Goal: Task Accomplishment & Management: Manage account settings

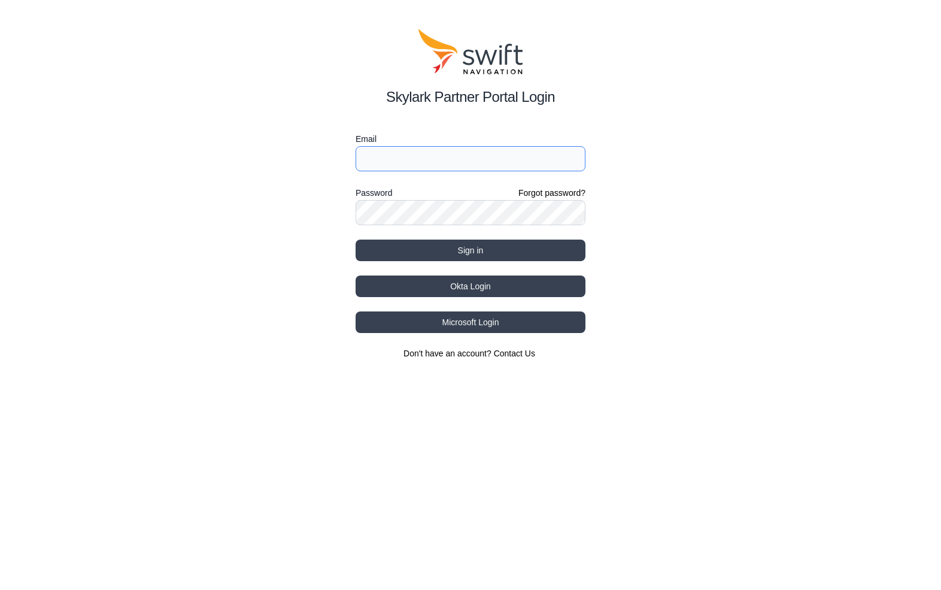
type input "[EMAIL_ADDRESS][DOMAIN_NAME]"
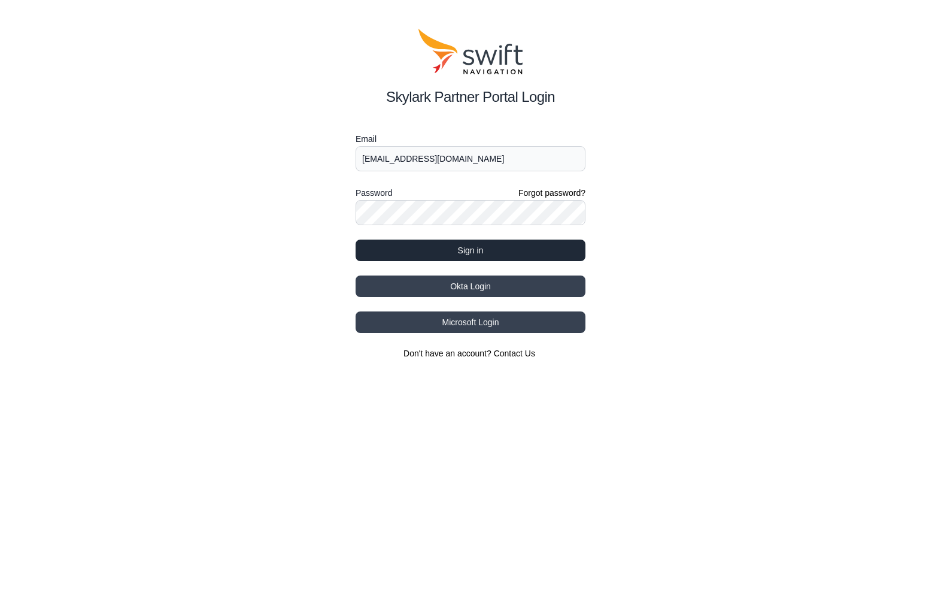
click at [471, 254] on button "Sign in" at bounding box center [471, 250] width 230 height 22
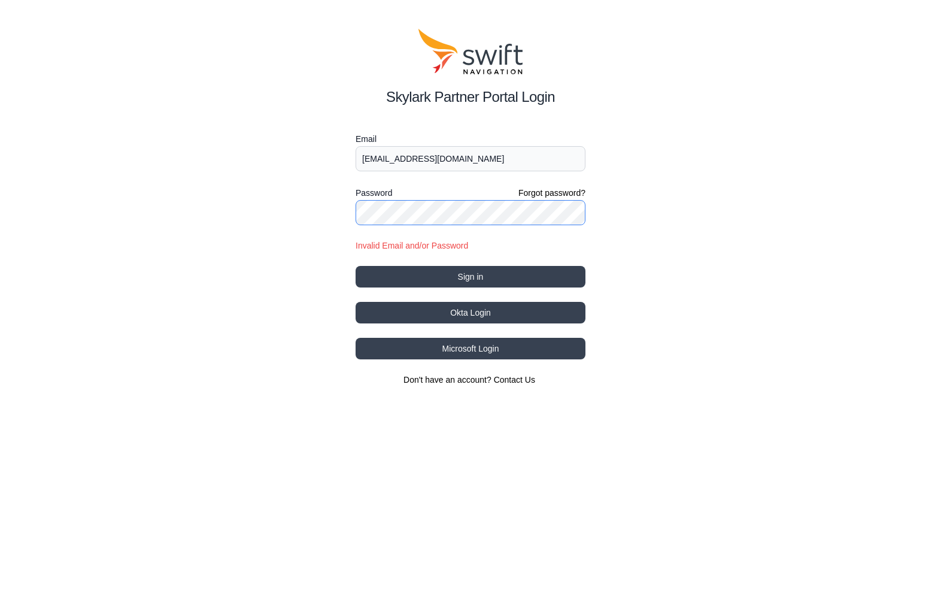
click at [179, 209] on div "Skylark Partner Portal Login Email [EMAIL_ADDRESS][DOMAIN_NAME] Password Forgot…" at bounding box center [470, 207] width 941 height 414
click at [448, 314] on button "Okta Login" at bounding box center [471, 313] width 230 height 22
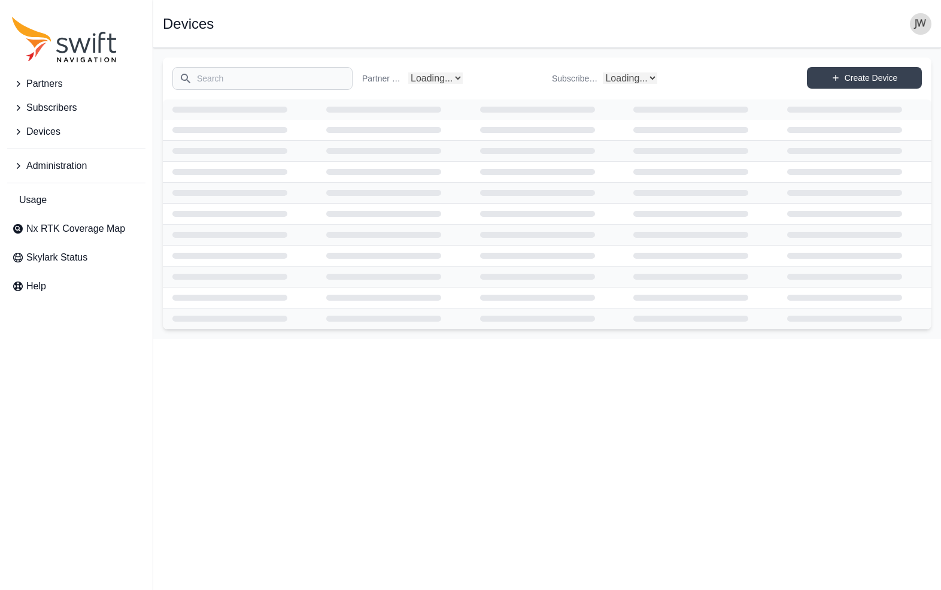
select select "Subscriber"
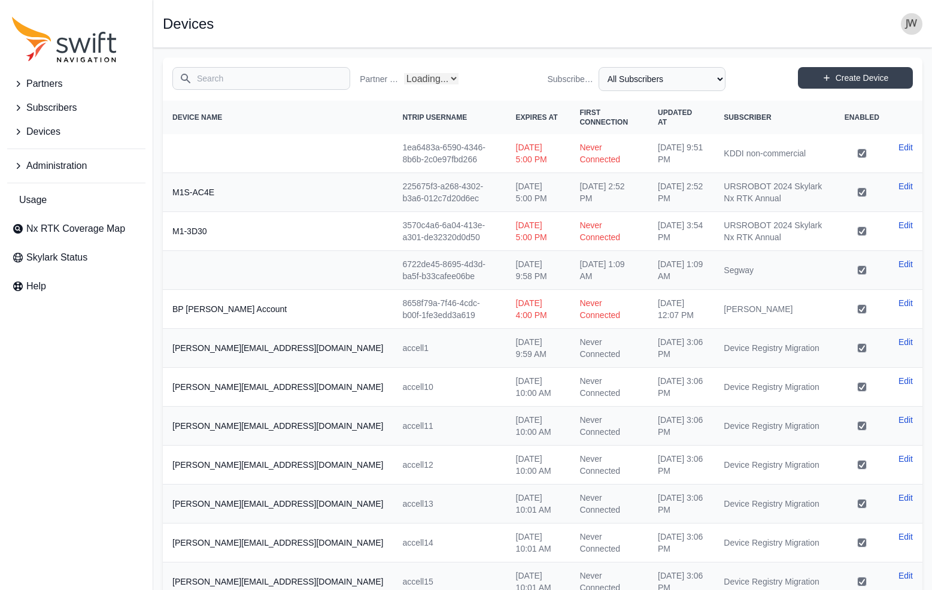
select select "Partner Name"
click at [309, 83] on input "Search" at bounding box center [261, 78] width 178 height 23
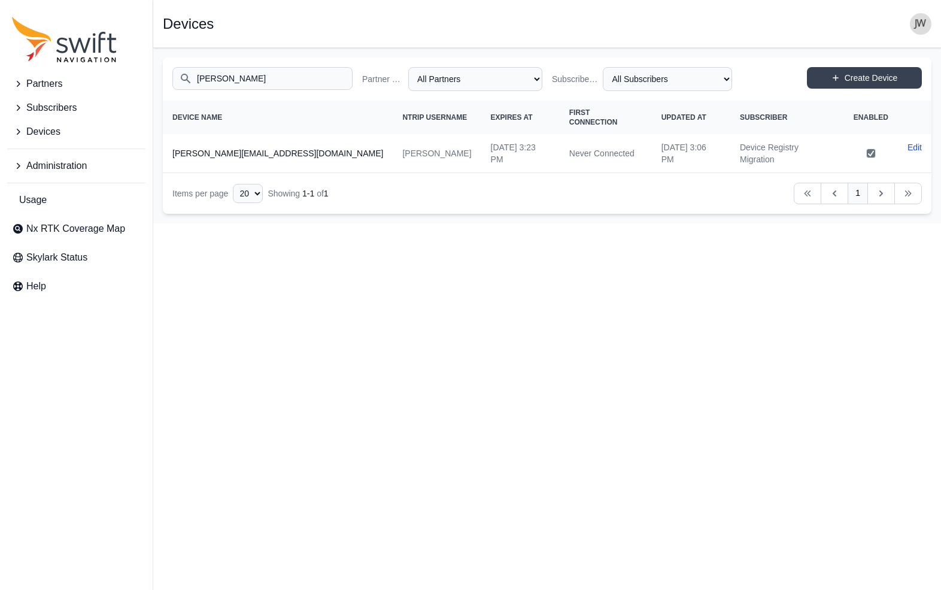
type input "[PERSON_NAME]"
click at [279, 141] on th "[PERSON_NAME][EMAIL_ADDRESS][DOMAIN_NAME]" at bounding box center [278, 153] width 230 height 39
click at [277, 134] on th "[PERSON_NAME][EMAIL_ADDRESS][DOMAIN_NAME]" at bounding box center [278, 153] width 230 height 39
click at [916, 141] on link "Edit" at bounding box center [914, 147] width 14 height 12
select select "ab3272ce-40d0-4c94-a524-96a758ab755c"
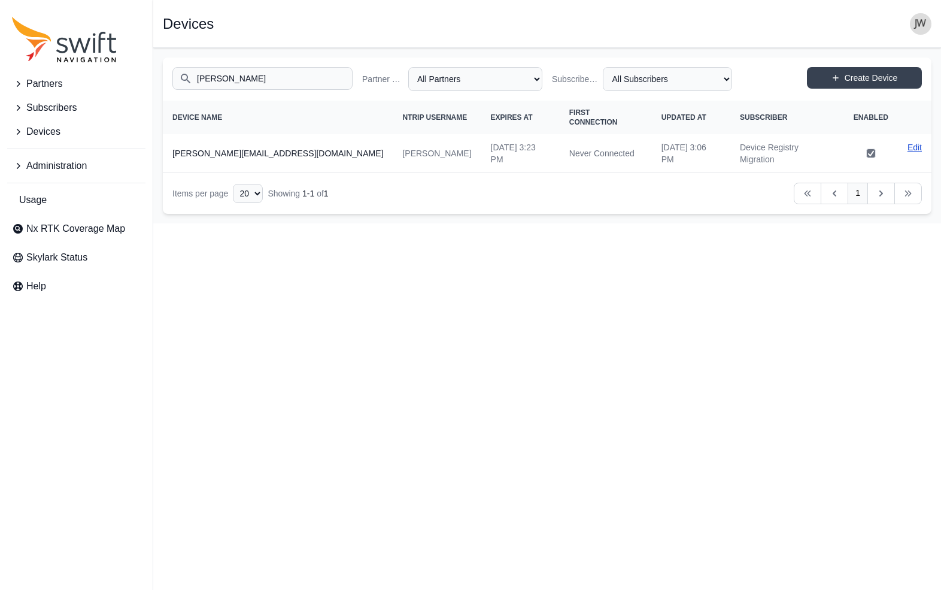
select select "7e8434a2-c6ea-49f0-86b6-41d2490d7345"
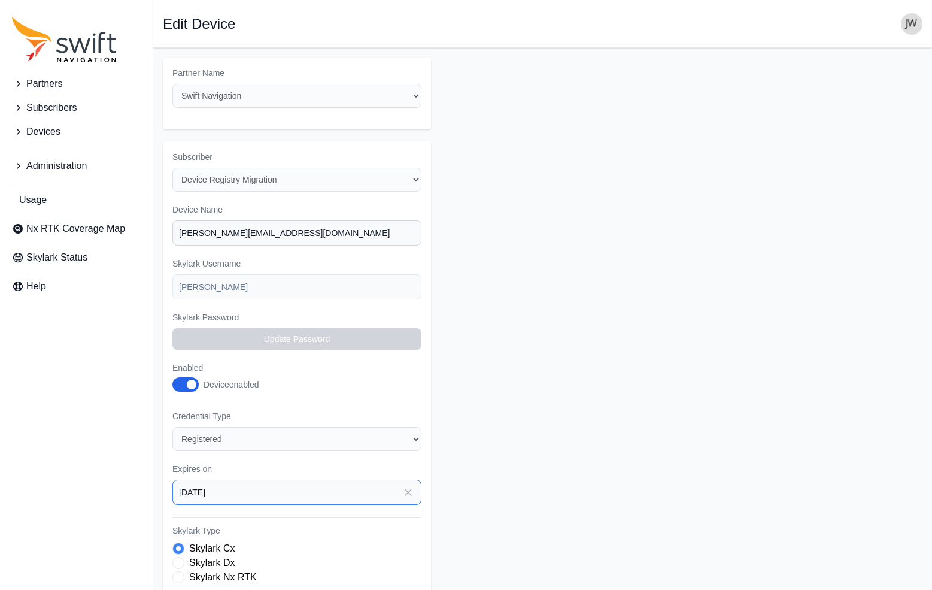
click at [282, 479] on input "[DATE]" at bounding box center [296, 491] width 249 height 25
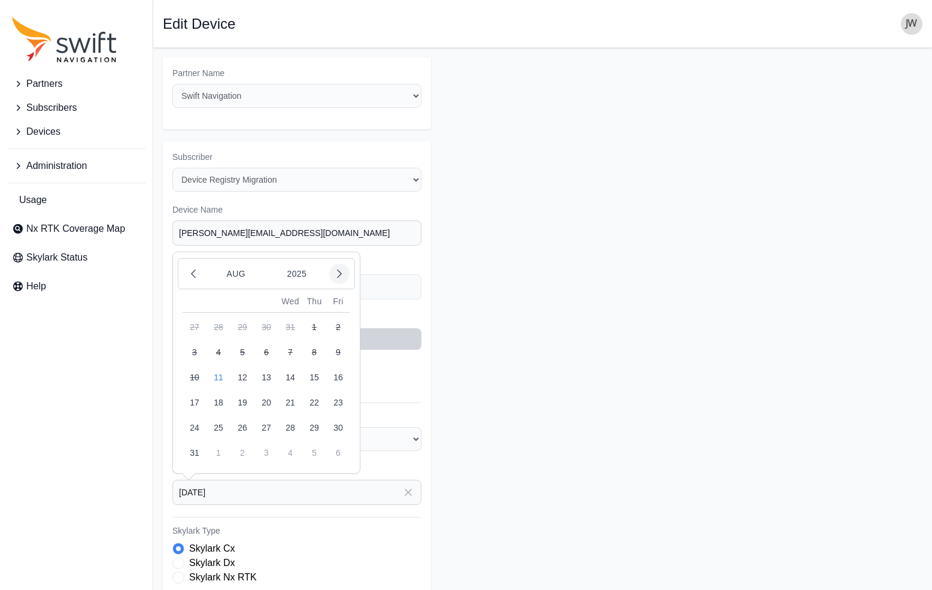
click at [339, 268] on icon "button" at bounding box center [339, 274] width 12 height 12
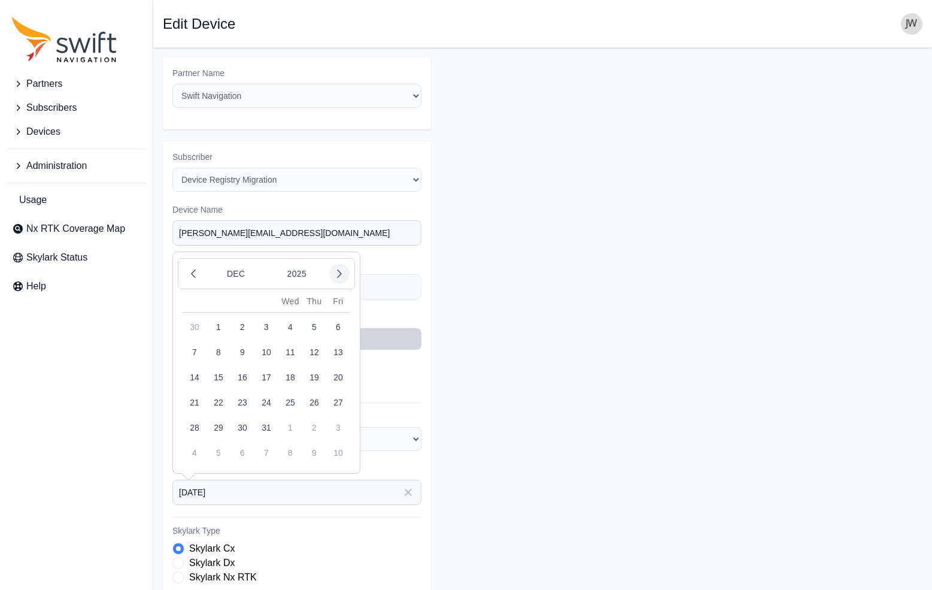
click at [339, 268] on icon "button" at bounding box center [339, 274] width 12 height 12
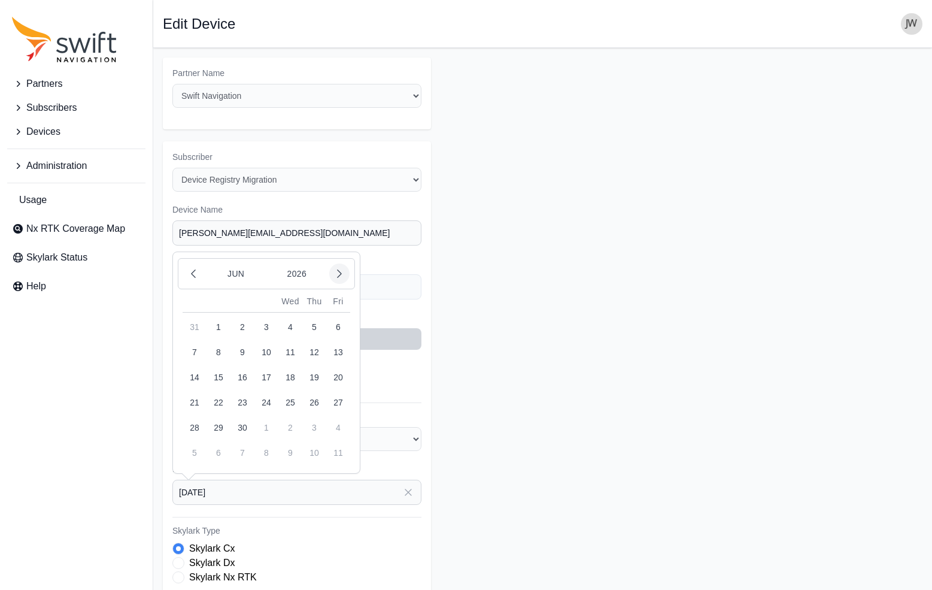
click at [339, 268] on icon "button" at bounding box center [339, 274] width 12 height 12
click at [190, 268] on icon "button" at bounding box center [193, 274] width 12 height 12
click at [242, 365] on button "11" at bounding box center [242, 377] width 24 height 24
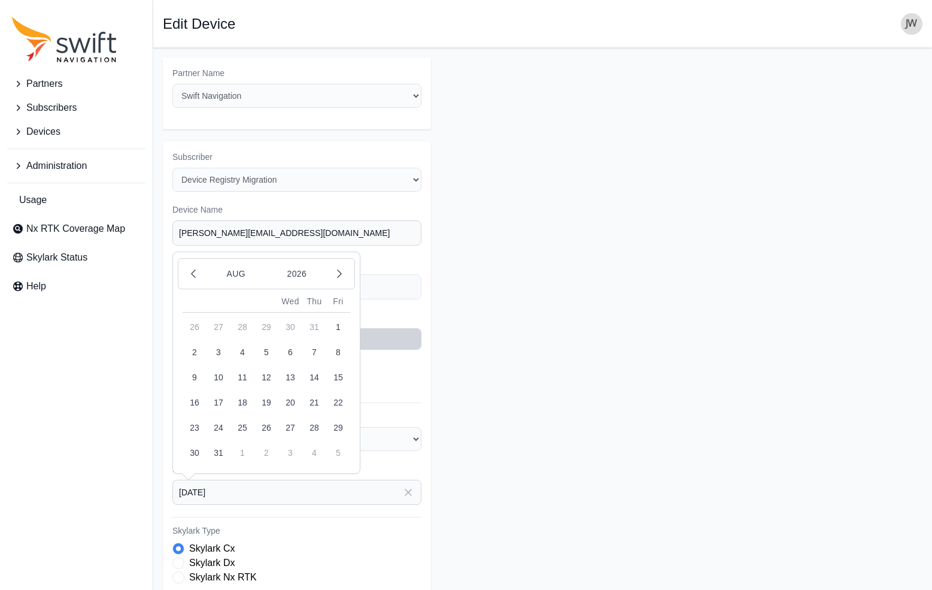
type input "2026-08-11"
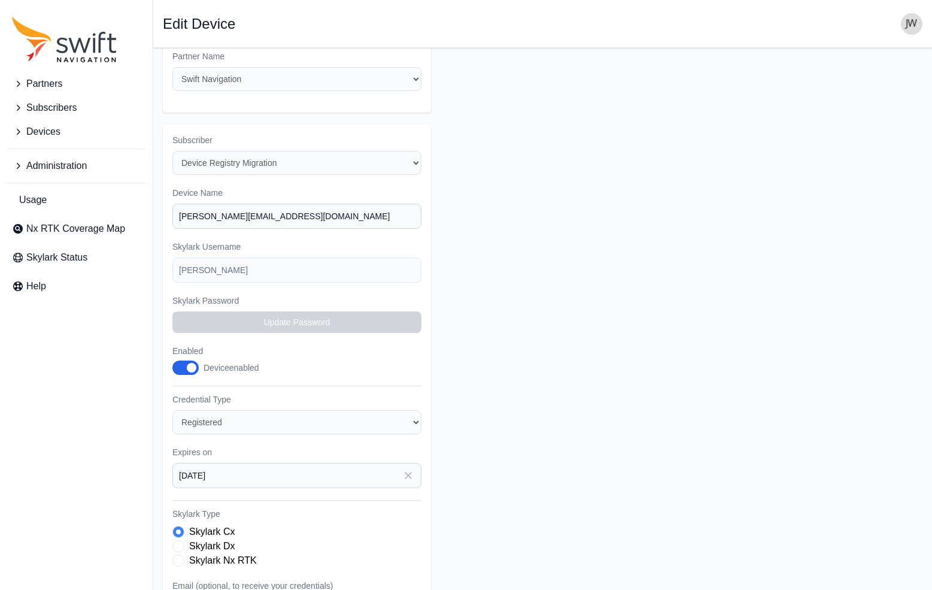
scroll to position [172, 0]
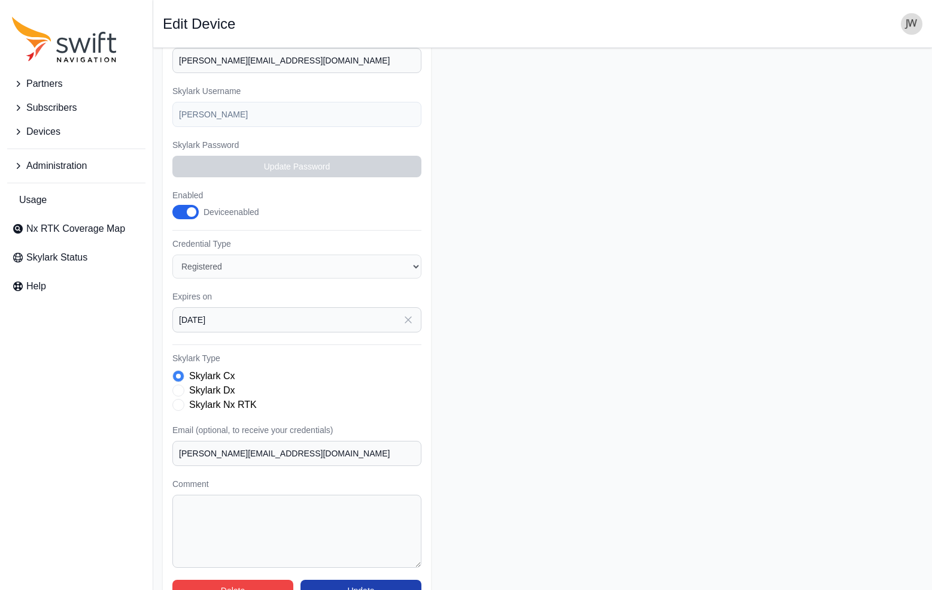
click at [379, 579] on button "Update" at bounding box center [360, 590] width 121 height 22
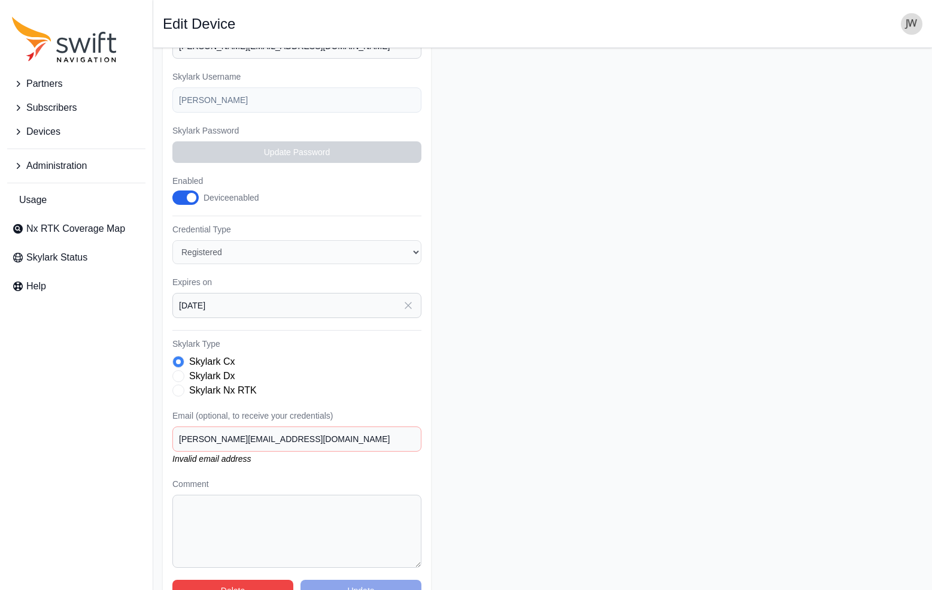
scroll to position [0, 0]
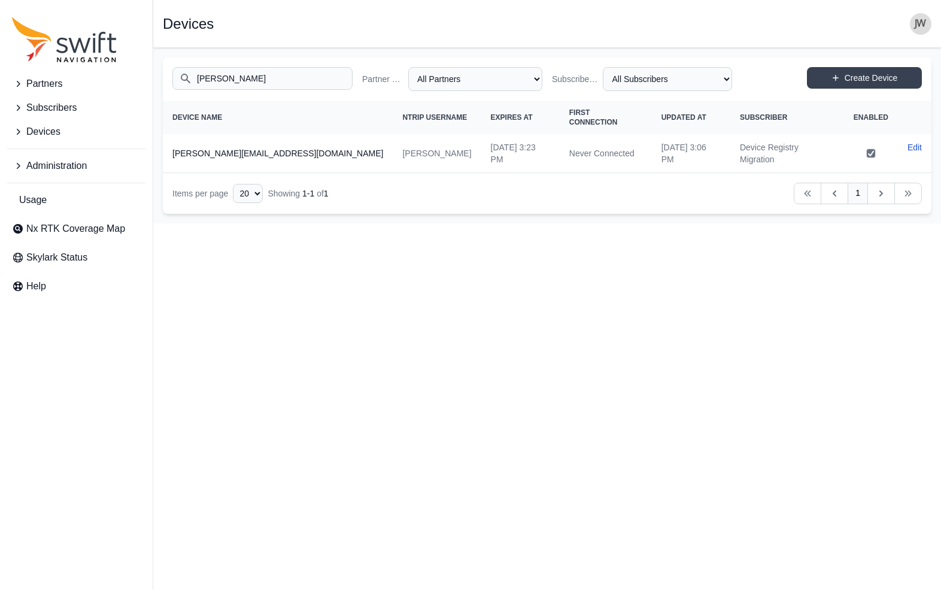
click at [246, 79] on input "travis_eval" at bounding box center [262, 78] width 180 height 23
drag, startPoint x: 246, startPoint y: 79, endPoint x: 147, endPoint y: 80, distance: 99.4
click at [147, 80] on div "Partners Subscribers Devices Administration Usage Nx RTK Coverage Map Skylark S…" at bounding box center [470, 135] width 941 height 175
type input "david_eval"
click at [912, 148] on link "Edit" at bounding box center [914, 147] width 14 height 12
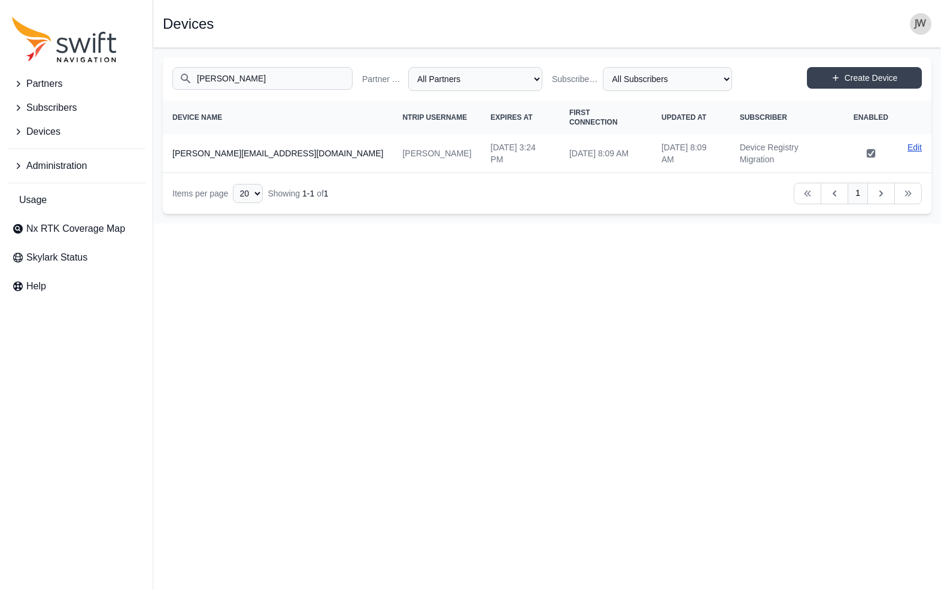
select select "ab3272ce-40d0-4c94-a524-96a758ab755c"
select select "7e8434a2-c6ea-49f0-86b6-41d2490d7345"
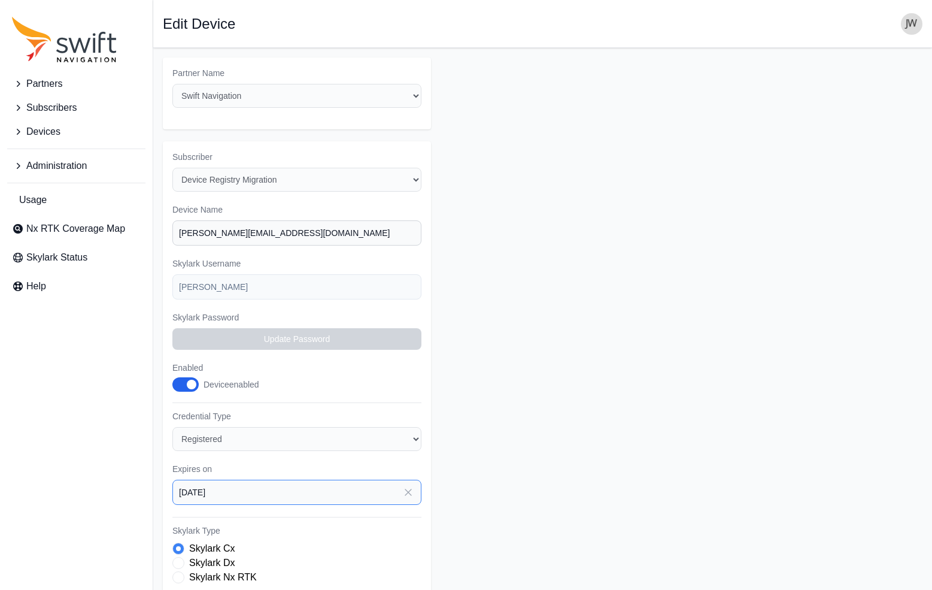
click at [366, 479] on input "2025-09-09" at bounding box center [296, 491] width 249 height 25
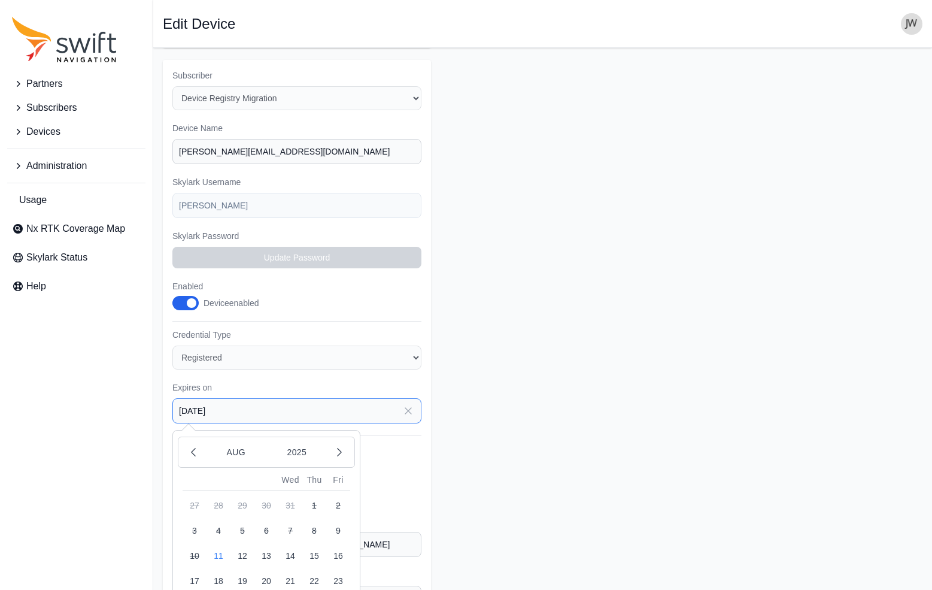
scroll to position [172, 0]
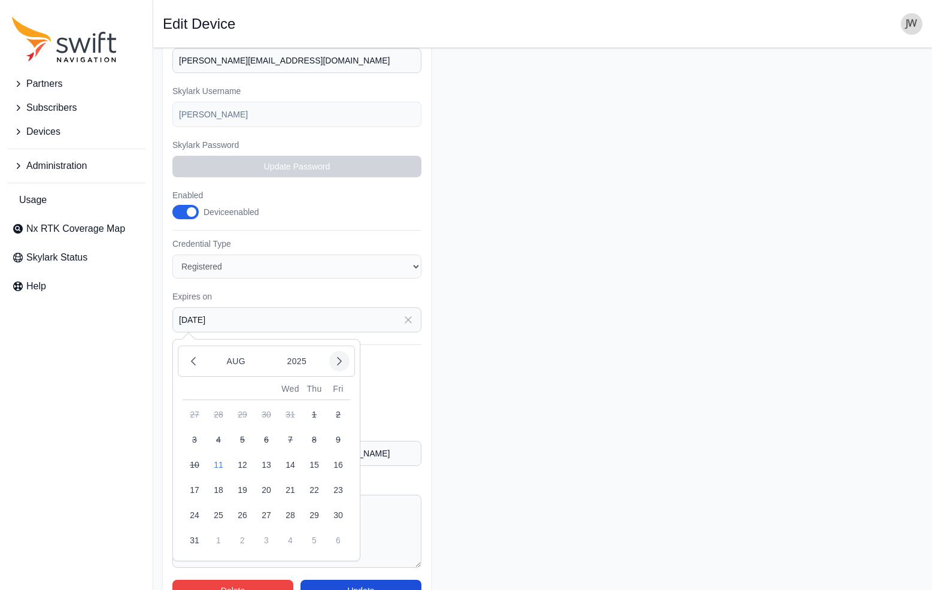
click at [336, 355] on icon "button" at bounding box center [339, 361] width 12 height 12
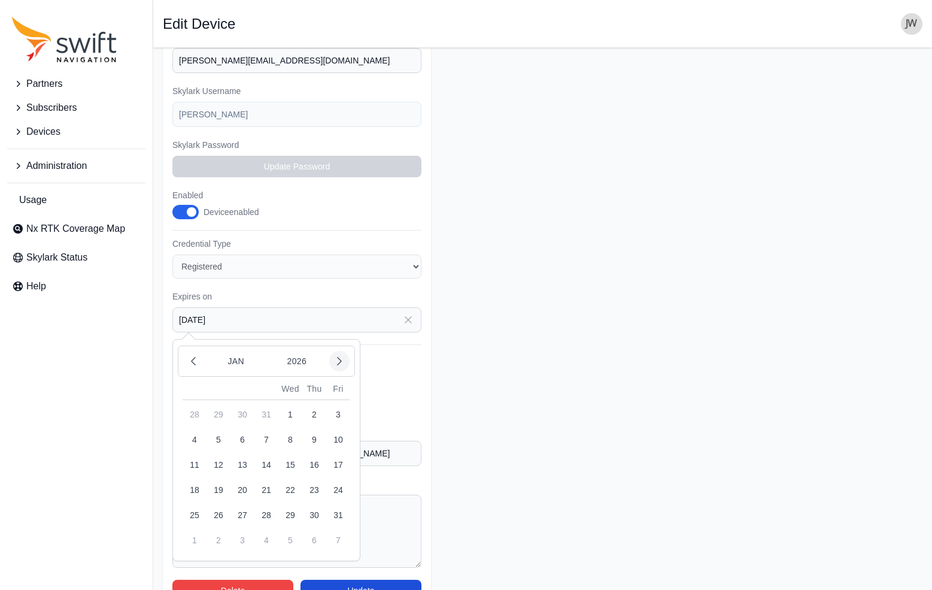
click at [336, 355] on icon "button" at bounding box center [339, 361] width 12 height 12
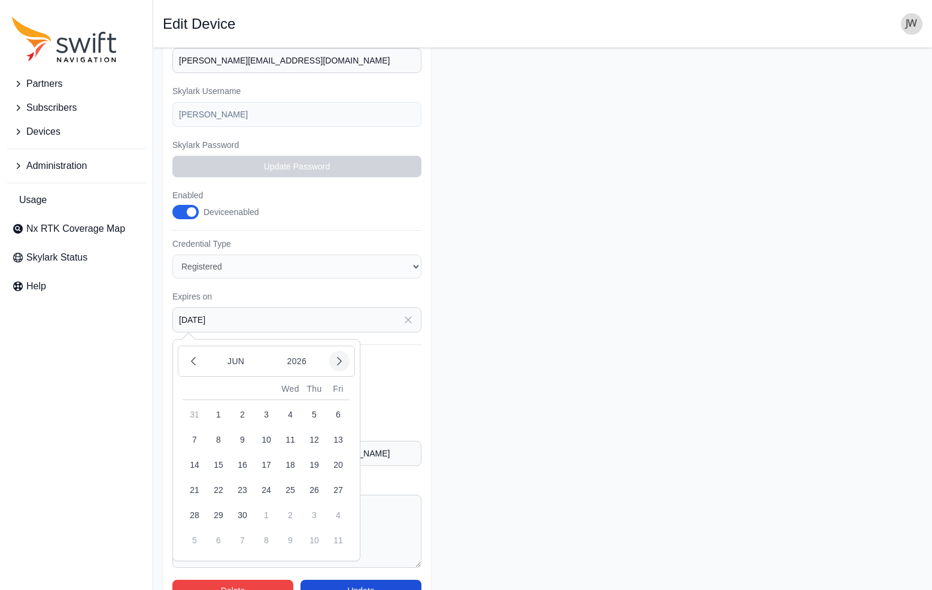
click at [336, 355] on icon "button" at bounding box center [339, 361] width 12 height 12
click at [195, 355] on icon "button" at bounding box center [193, 361] width 12 height 12
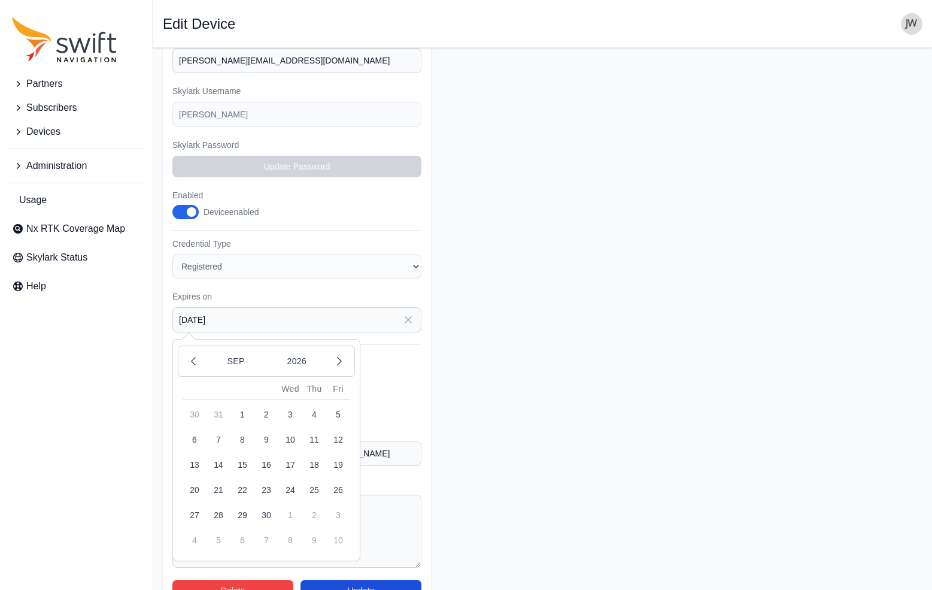
click at [318, 427] on button "11" at bounding box center [314, 439] width 24 height 24
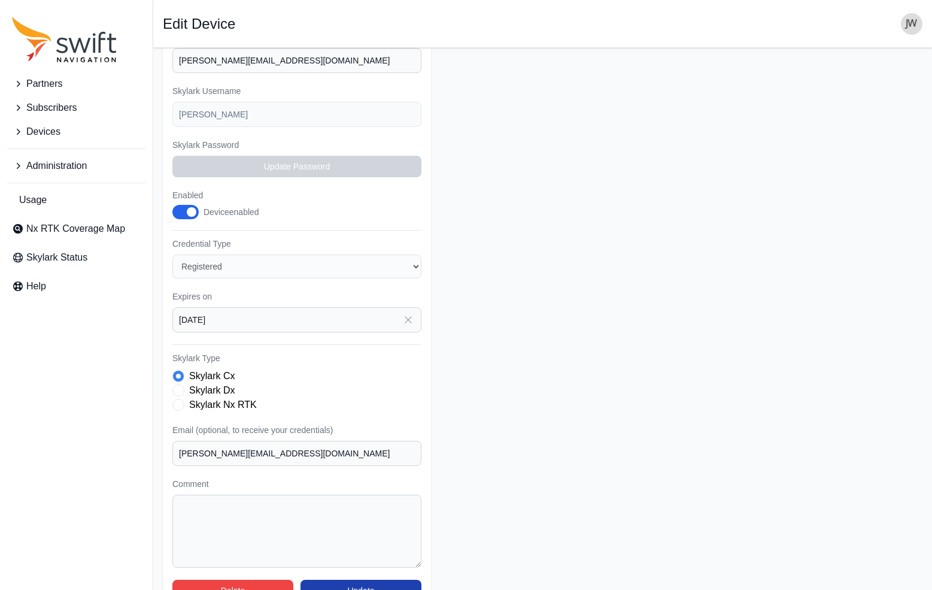
click at [367, 579] on button "Update" at bounding box center [360, 590] width 121 height 22
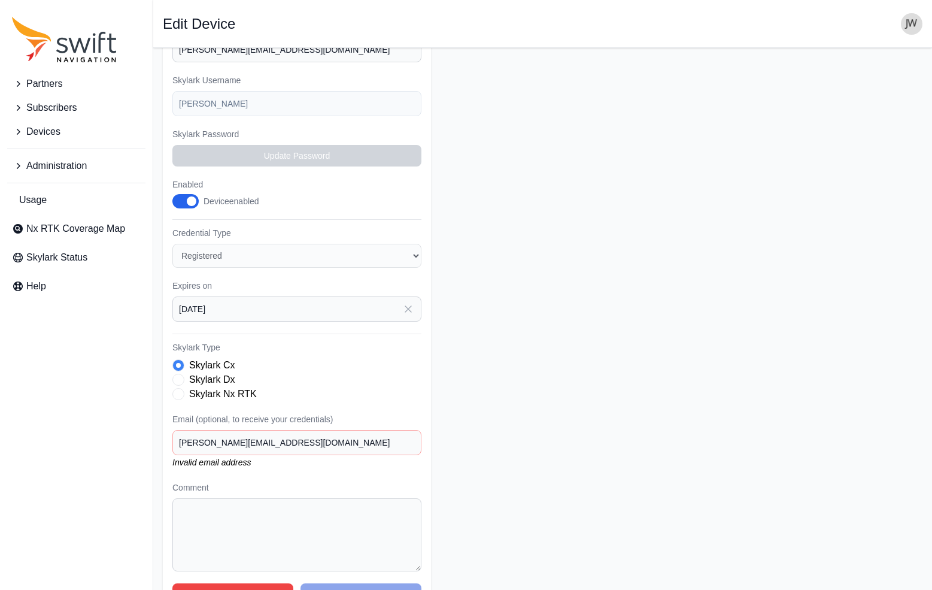
scroll to position [187, 0]
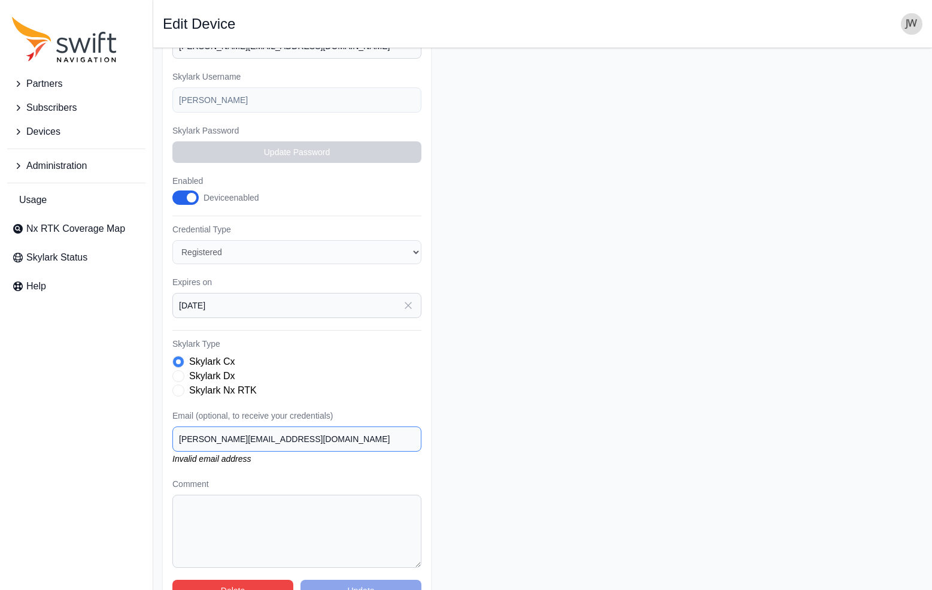
drag, startPoint x: 333, startPoint y: 408, endPoint x: 129, endPoint y: 406, distance: 204.1
click at [130, 406] on div "Partners Subscribers Devices Administration Usage Nx RTK Coverage Map Skylark S…" at bounding box center [466, 240] width 932 height 759
click at [360, 579] on div "Delete Update" at bounding box center [296, 590] width 249 height 22
click at [245, 293] on input "2026-09-11" at bounding box center [296, 305] width 249 height 25
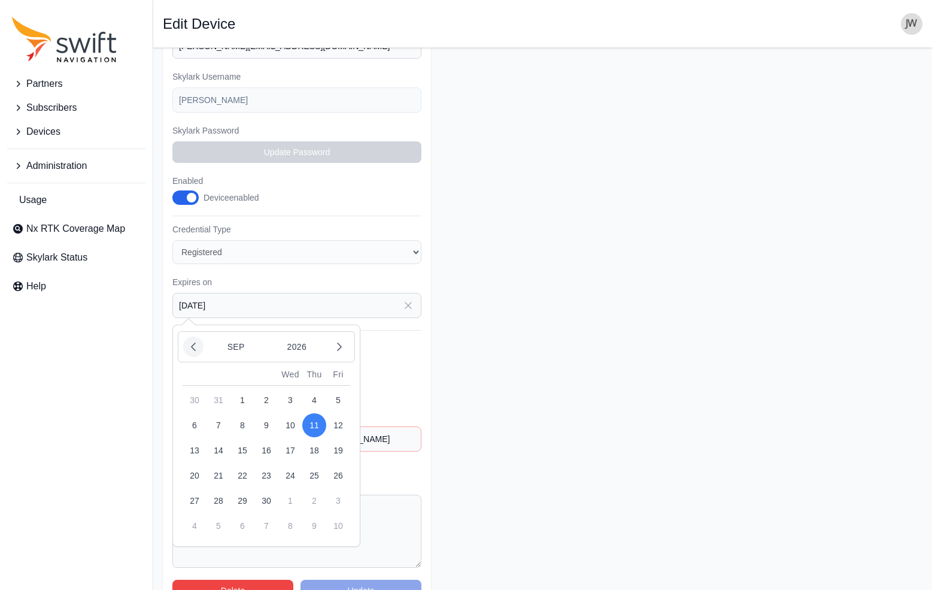
click at [198, 341] on icon "button" at bounding box center [193, 347] width 12 height 12
click at [242, 438] on button "11" at bounding box center [242, 450] width 24 height 24
type input "2026-08-11"
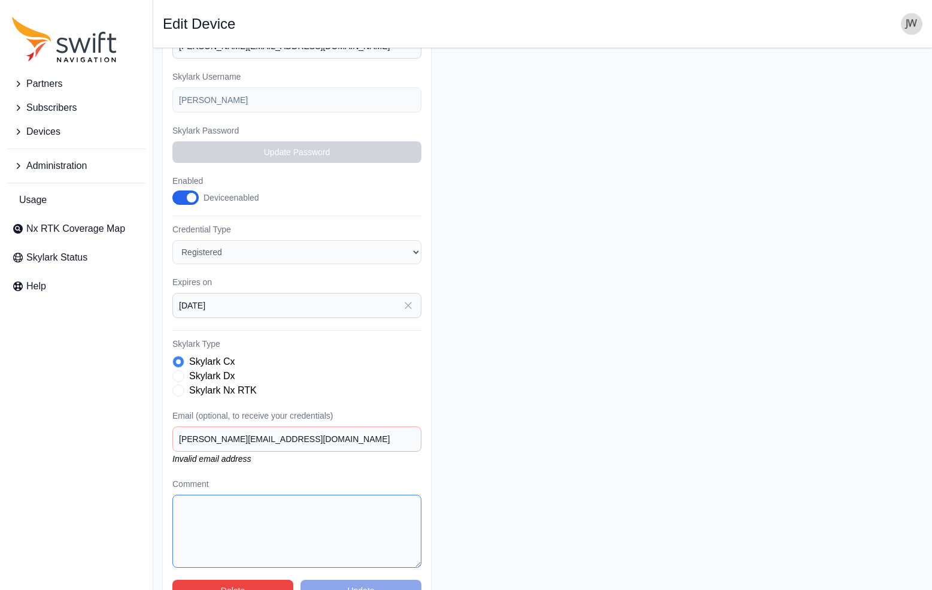
click at [230, 494] on textarea "Comment" at bounding box center [296, 530] width 249 height 73
click at [181, 426] on input "David@SubsurfaceSolutions.com" at bounding box center [296, 438] width 249 height 25
type input "david@subsurfacesolutions.com"
click at [335, 579] on div "Delete Update" at bounding box center [296, 590] width 249 height 22
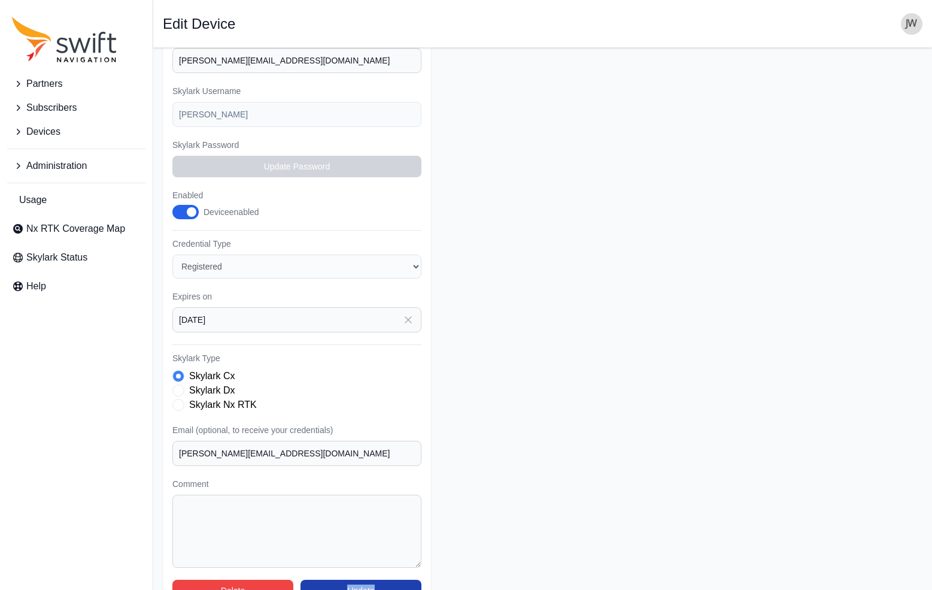
click at [366, 579] on button "Update" at bounding box center [360, 590] width 121 height 22
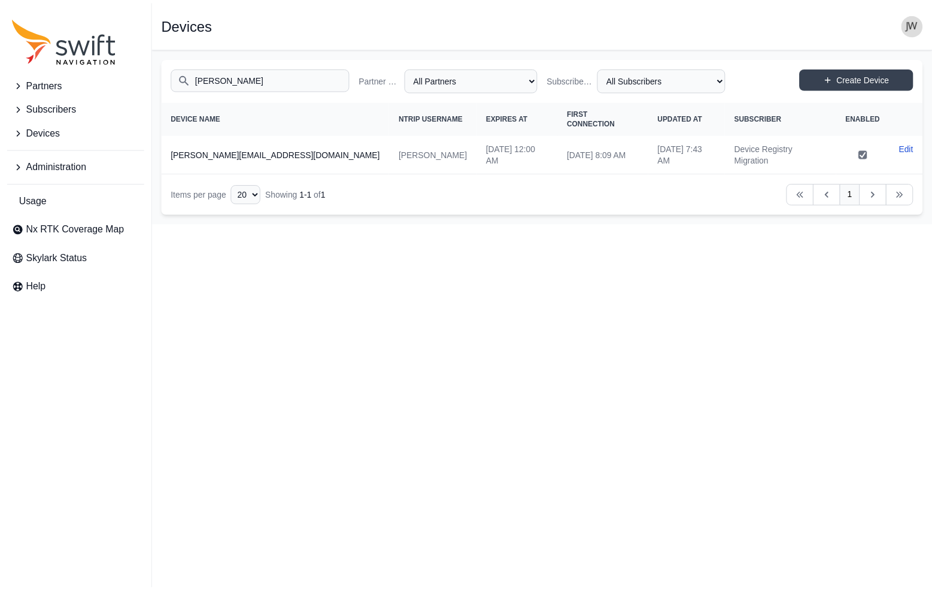
scroll to position [172, 0]
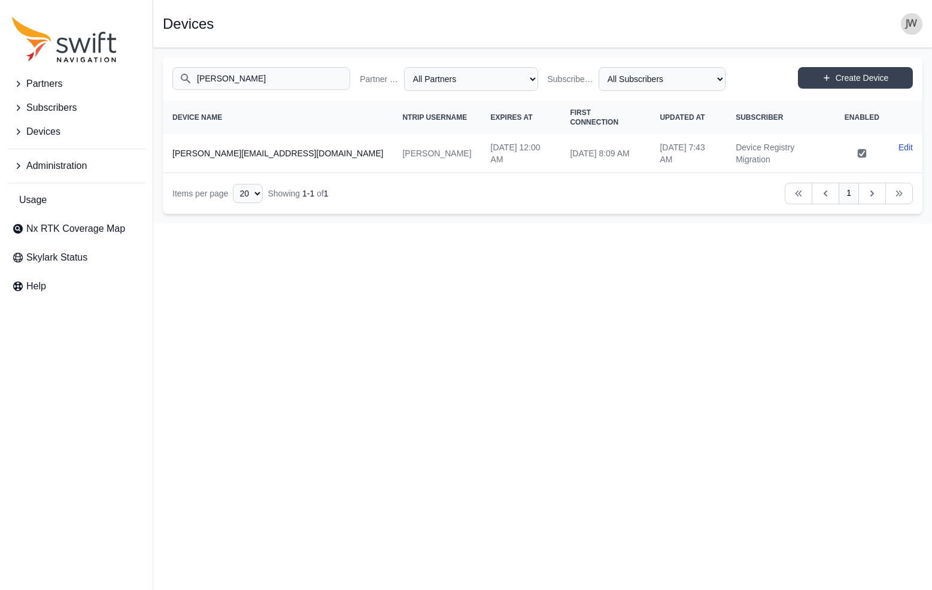
select select "ab3272ce-40d0-4c94-a524-96a758ab755c"
select select "7e8434a2-c6ea-49f0-86b6-41d2490d7345"
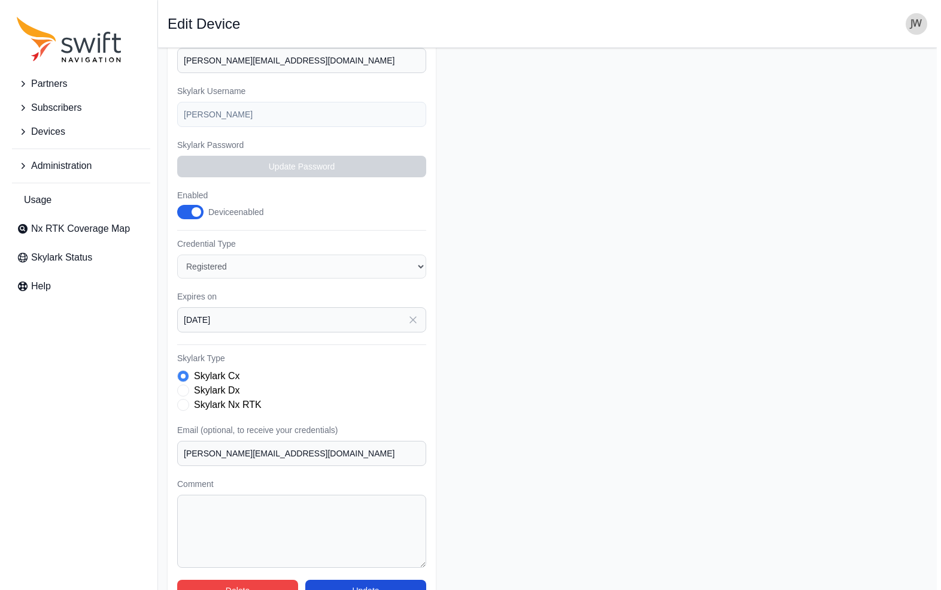
scroll to position [0, 0]
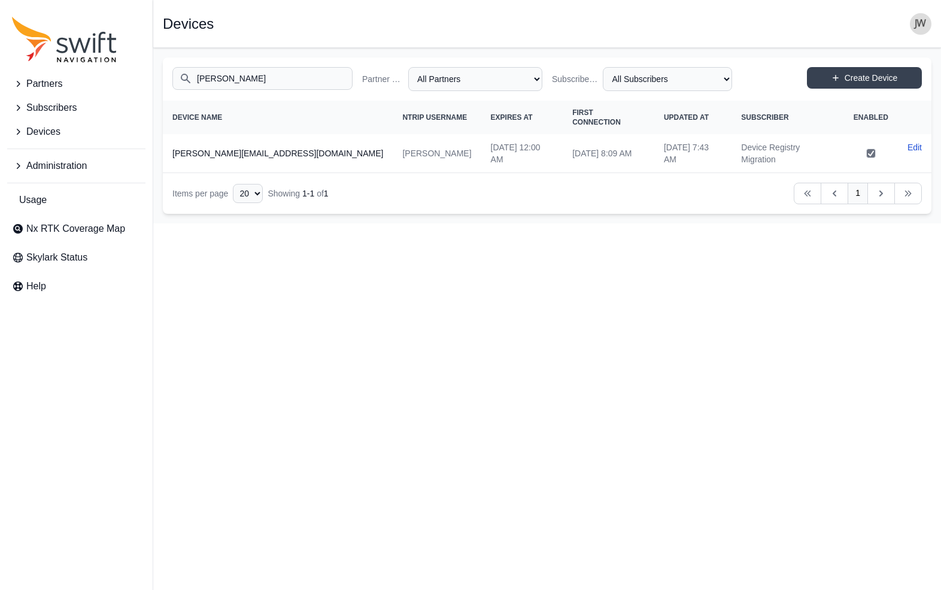
click at [68, 110] on span "Subscribers" at bounding box center [51, 108] width 50 height 14
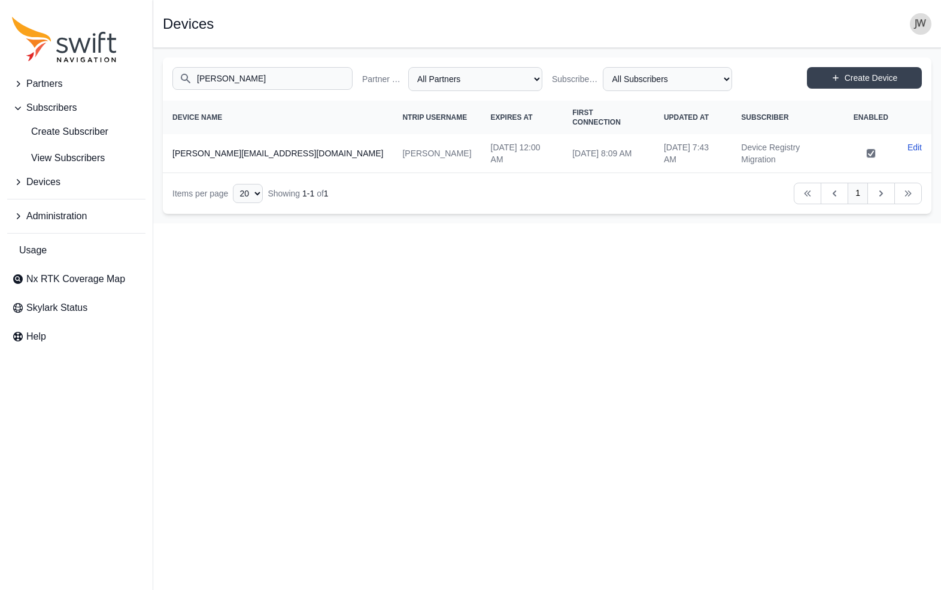
click at [54, 83] on span "Partners" at bounding box center [44, 84] width 36 height 14
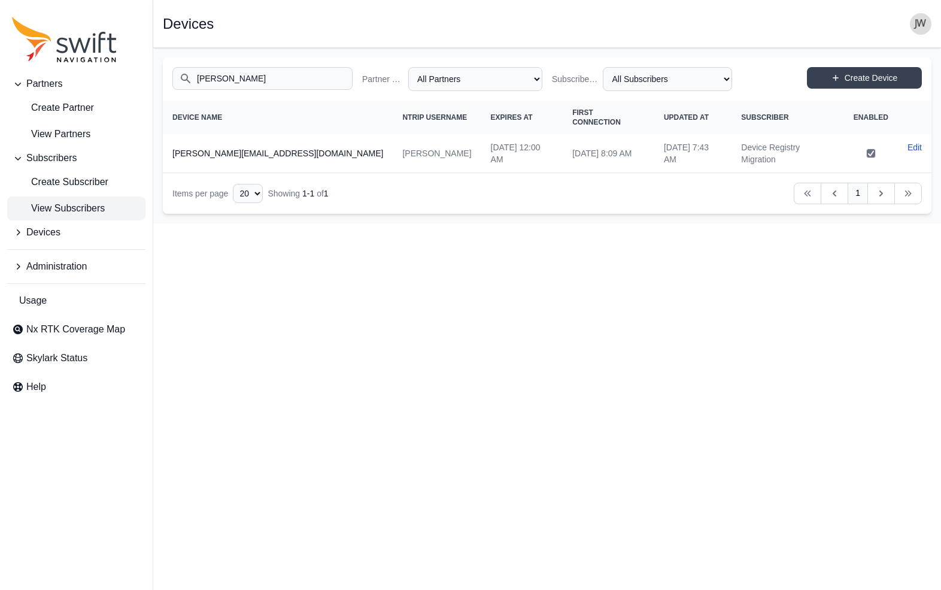
click at [59, 205] on span "View Subscribers" at bounding box center [58, 208] width 93 height 14
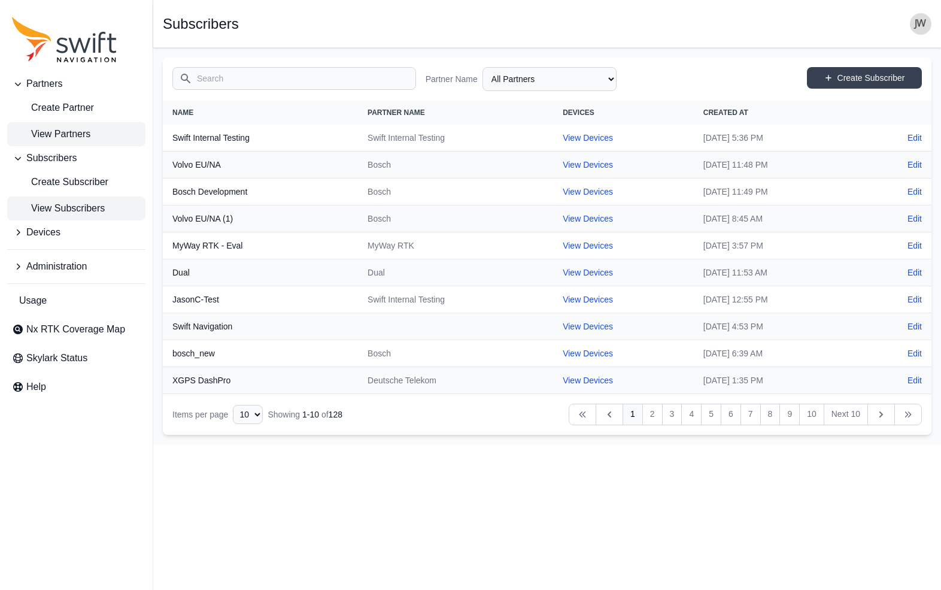
click at [72, 129] on span "View Partners" at bounding box center [51, 134] width 78 height 14
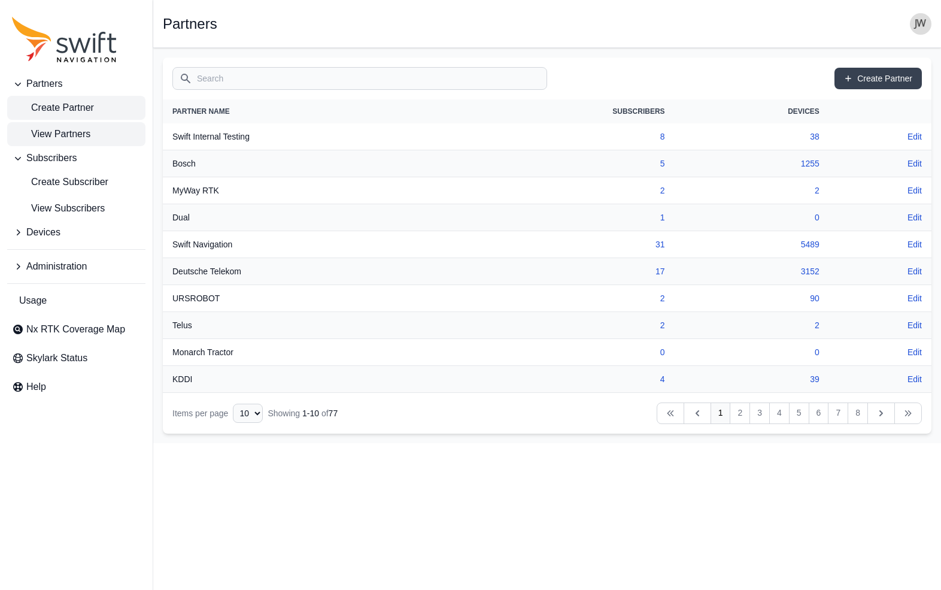
click at [80, 108] on span "Create Partner" at bounding box center [53, 108] width 82 height 14
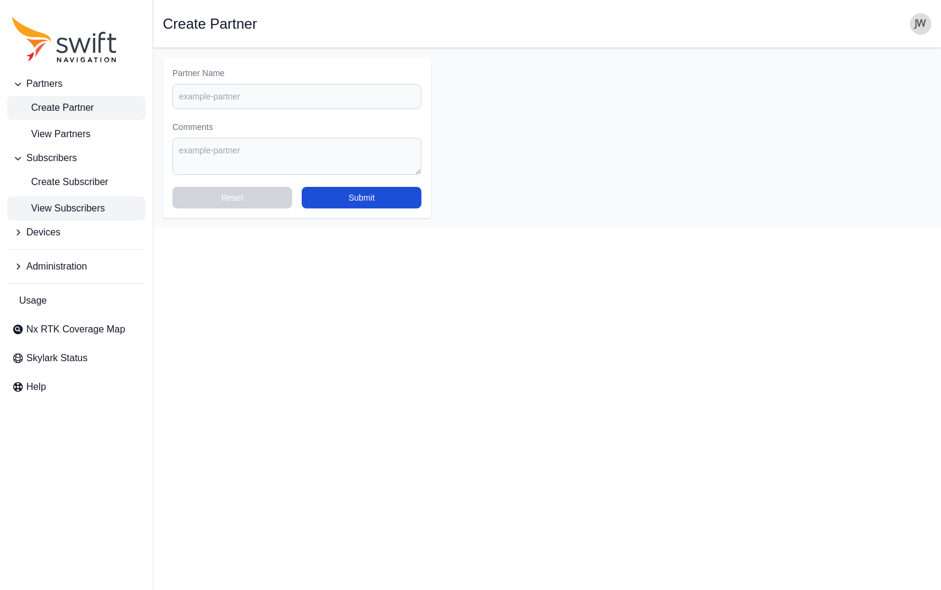
click at [56, 210] on span "View Subscribers" at bounding box center [58, 208] width 93 height 14
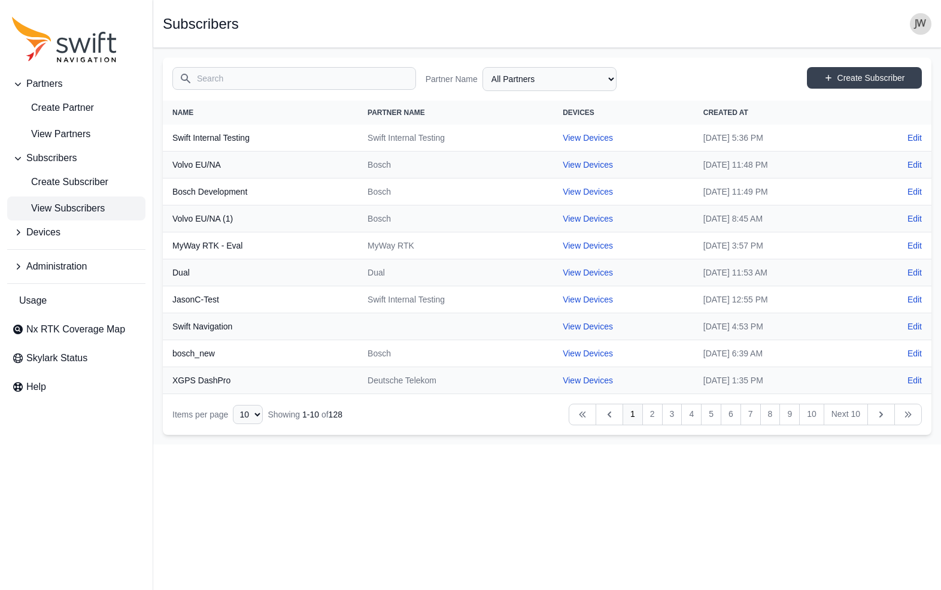
click at [218, 85] on input "Search" at bounding box center [294, 78] width 244 height 23
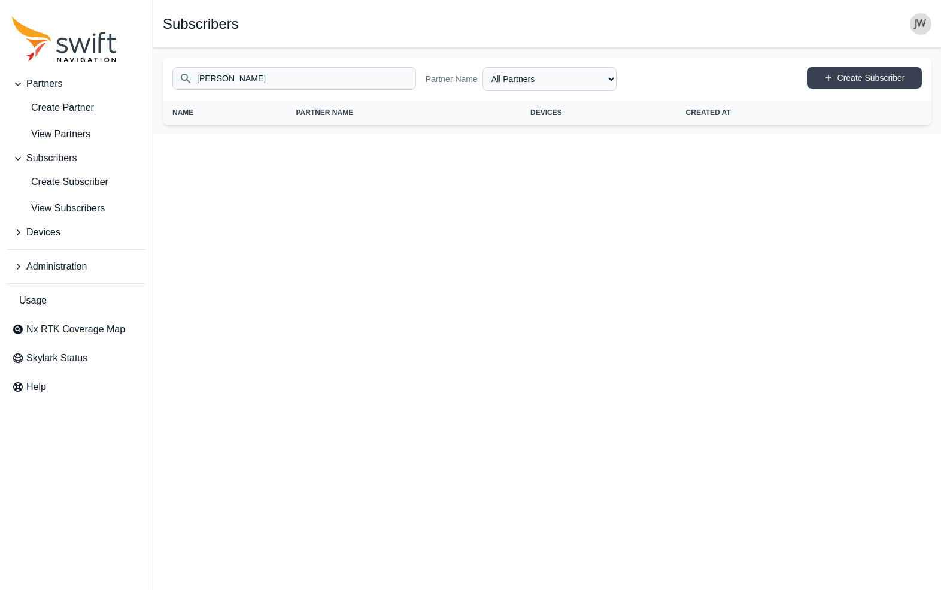
type input "jeff_eval"
click at [44, 89] on span "Partners" at bounding box center [44, 84] width 36 height 14
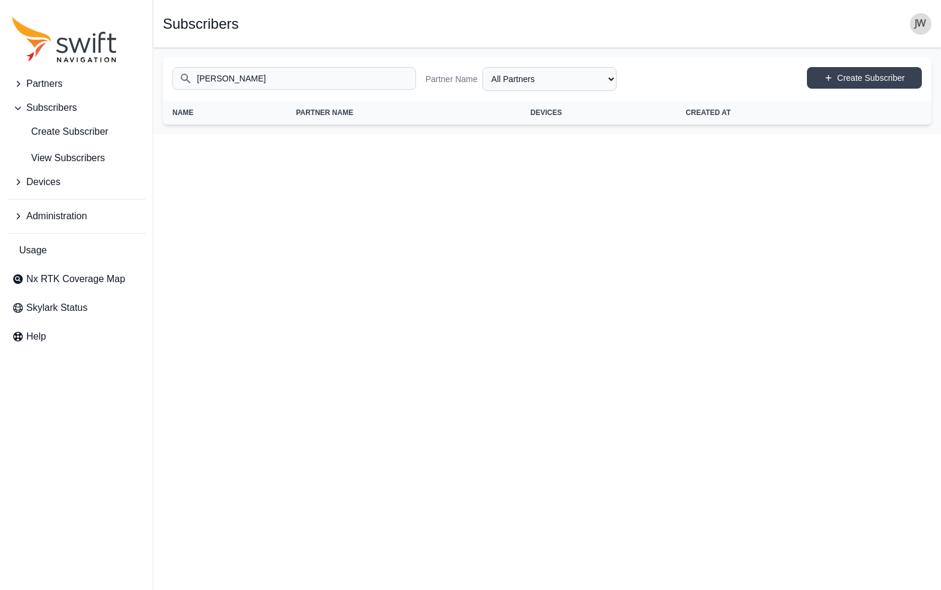
click at [45, 85] on span "Partners" at bounding box center [44, 84] width 36 height 14
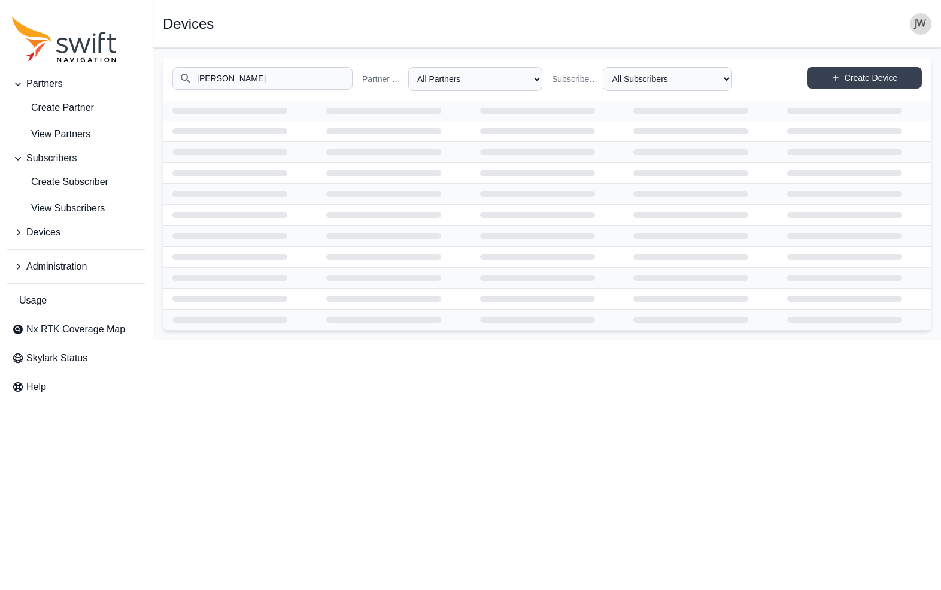
drag, startPoint x: 246, startPoint y: 76, endPoint x: 150, endPoint y: 75, distance: 96.4
click at [150, 75] on div "Partners Create Partner View Partners Subscribers Create Subscriber View Subscr…" at bounding box center [470, 194] width 941 height 292
type input "jeff_eval"
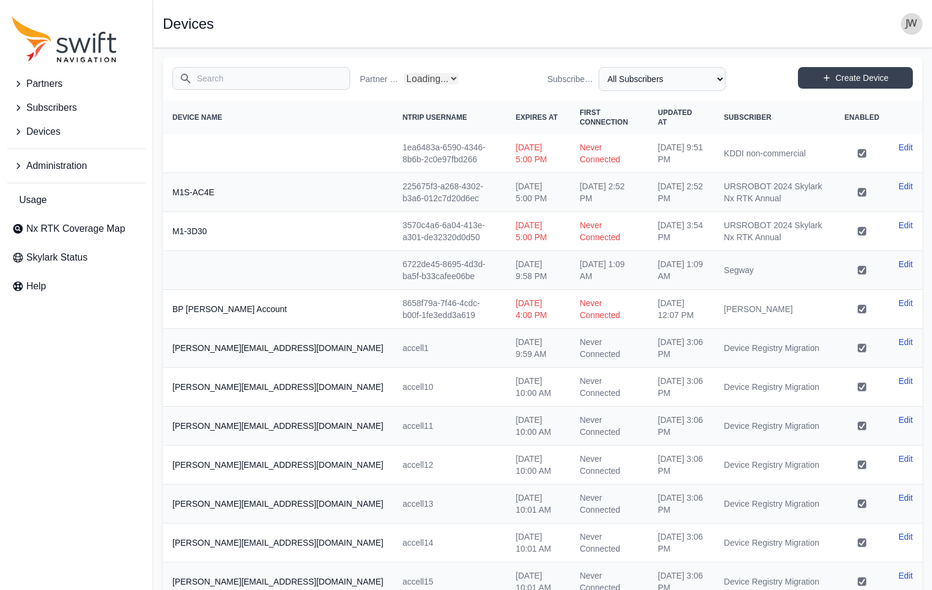
select select "Partner Name"
click at [217, 78] on input "Search" at bounding box center [261, 78] width 178 height 23
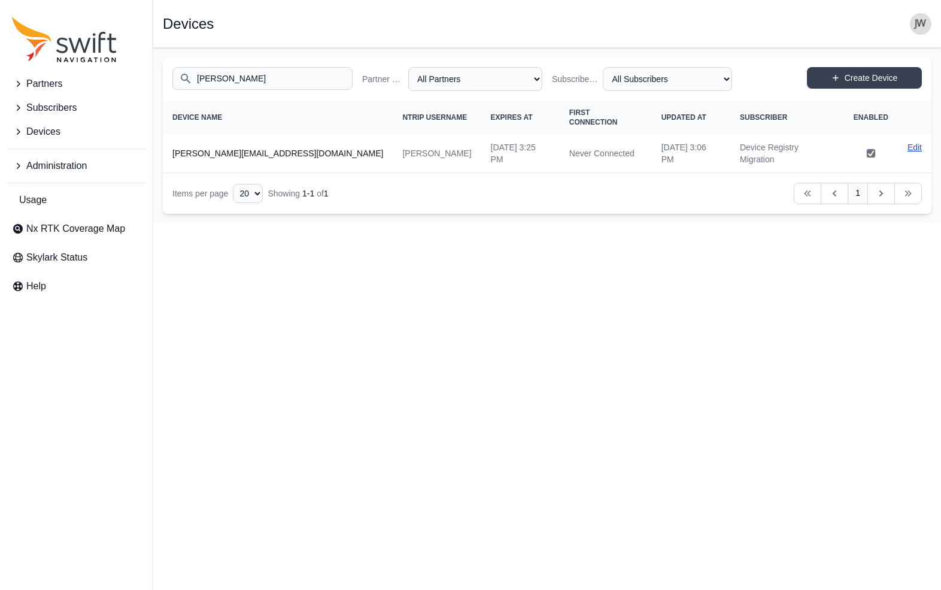
type input "[PERSON_NAME]"
click at [913, 141] on link "Edit" at bounding box center [914, 147] width 14 height 12
select select "ab3272ce-40d0-4c94-a524-96a758ab755c"
select select "7e8434a2-c6ea-49f0-86b6-41d2490d7345"
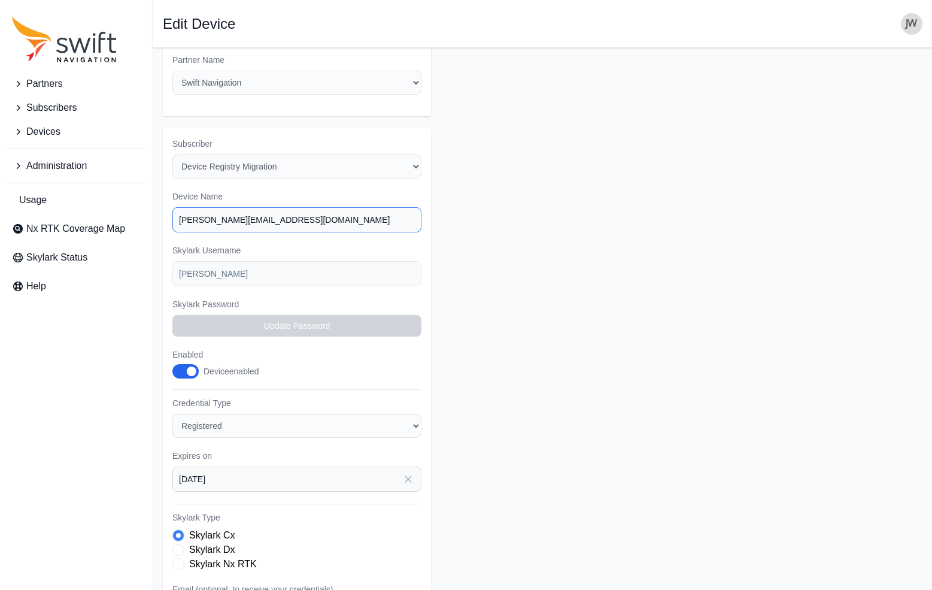
scroll to position [111, 0]
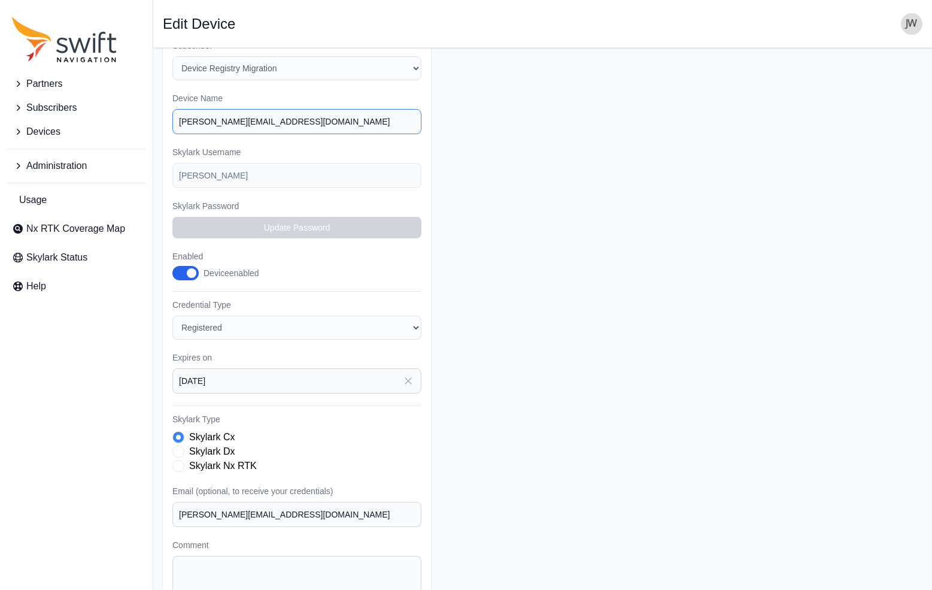
type input "jeff@subsurfacesolutions.com"
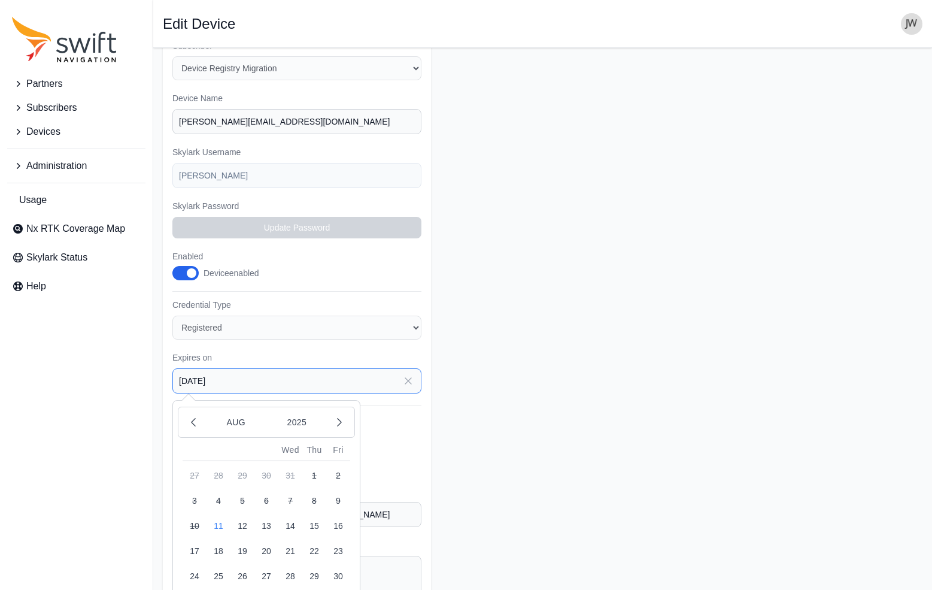
click at [260, 368] on input "[DATE]" at bounding box center [296, 380] width 249 height 25
click at [335, 416] on icon "button" at bounding box center [339, 422] width 12 height 12
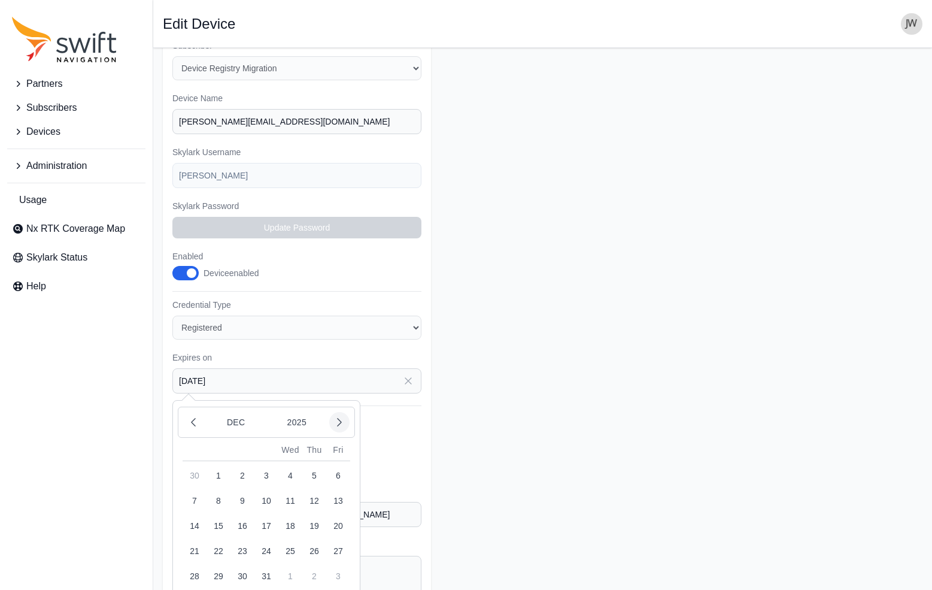
click at [335, 416] on icon "button" at bounding box center [339, 422] width 12 height 12
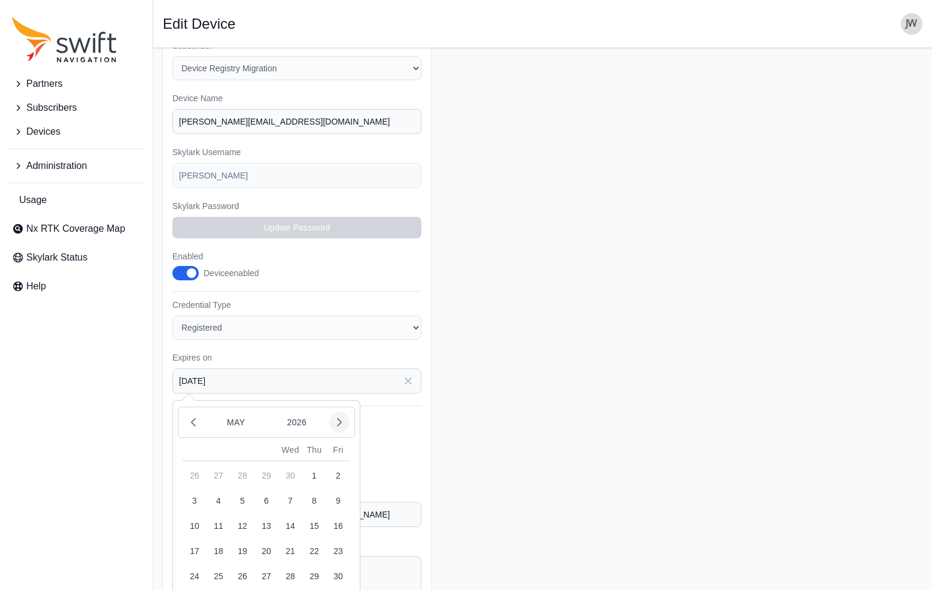
click at [335, 416] on icon "button" at bounding box center [339, 422] width 12 height 12
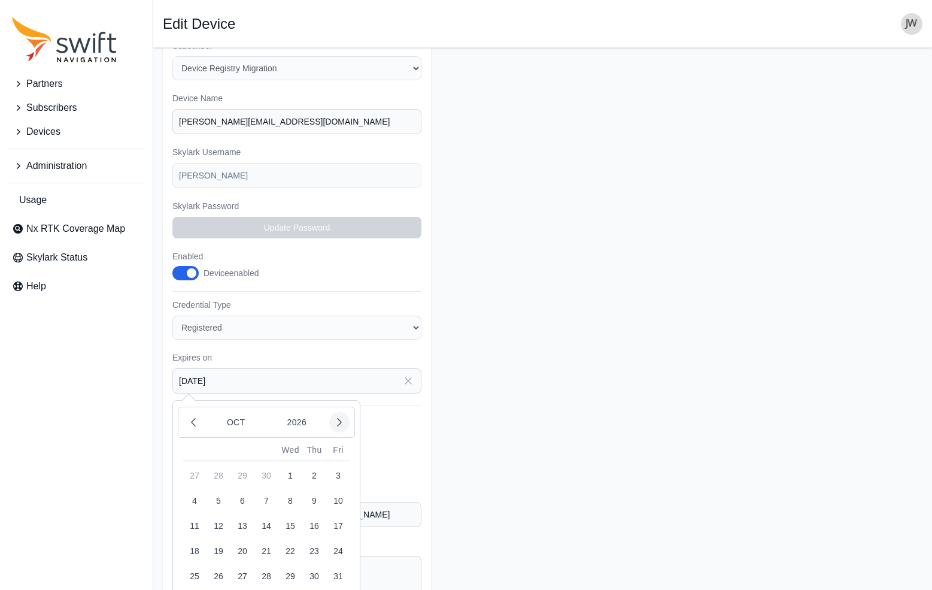
click at [335, 416] on icon "button" at bounding box center [339, 422] width 12 height 12
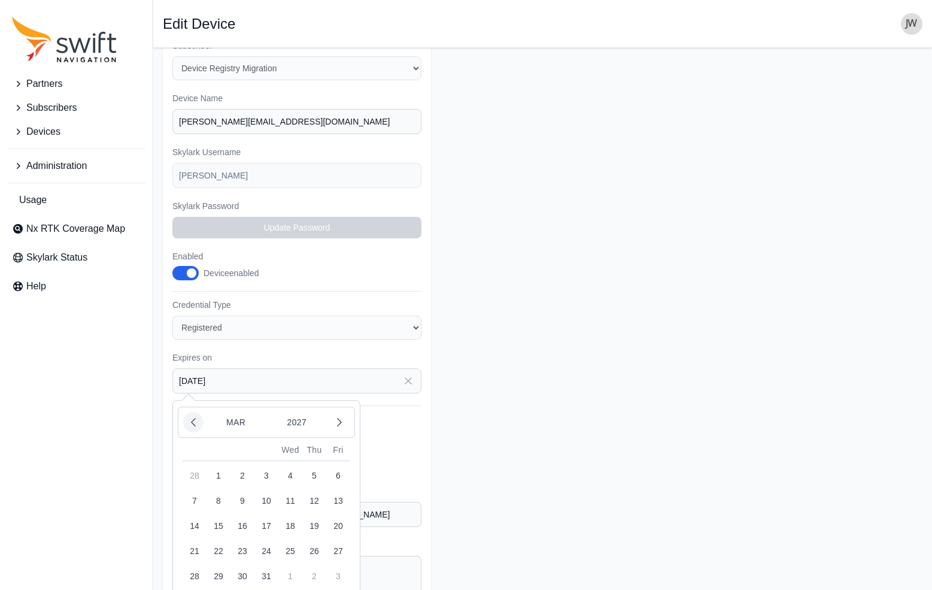
click at [195, 416] on icon "button" at bounding box center [193, 422] width 12 height 12
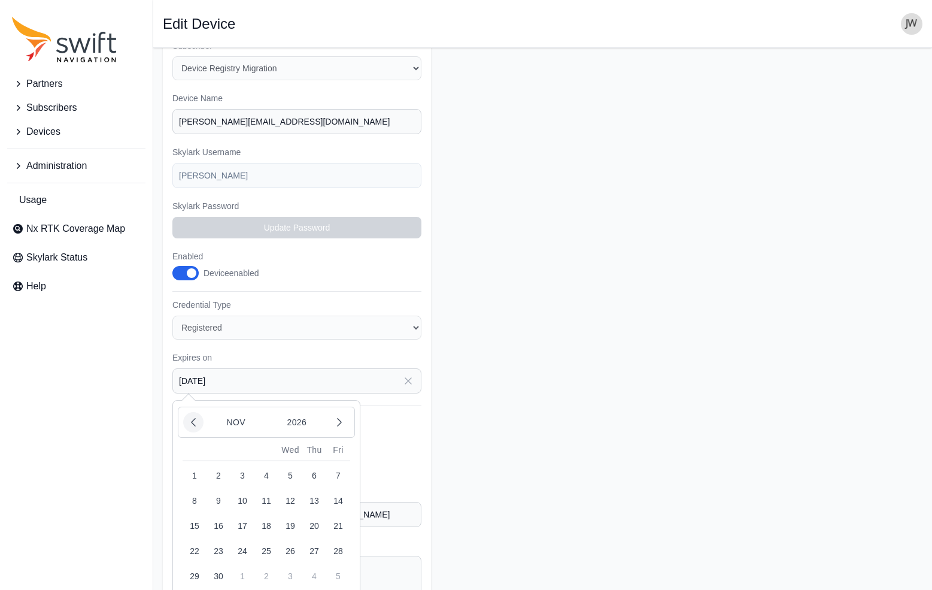
click at [195, 416] on icon "button" at bounding box center [193, 422] width 12 height 12
click at [242, 514] on button "11" at bounding box center [242, 526] width 24 height 24
type input "2026-08-11"
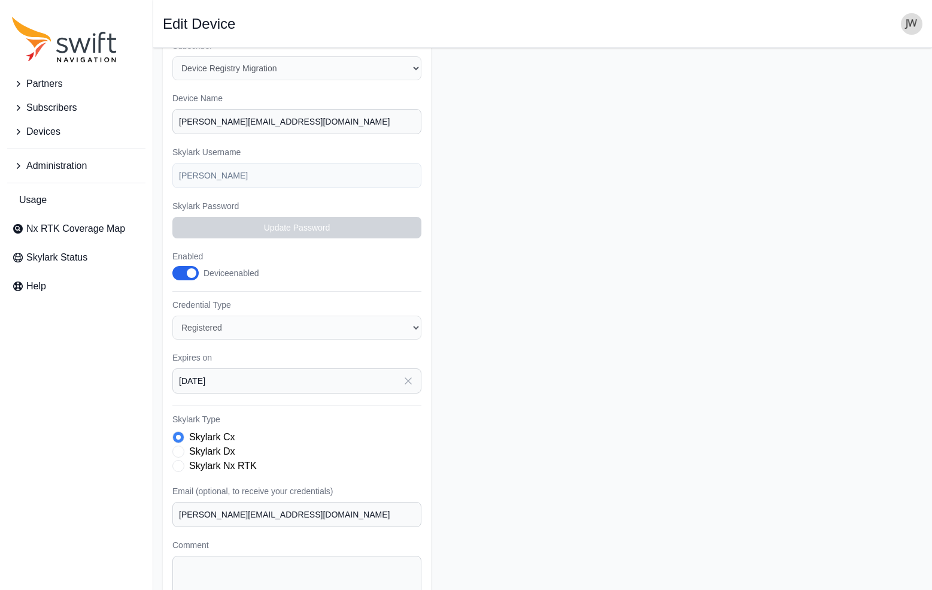
scroll to position [172, 0]
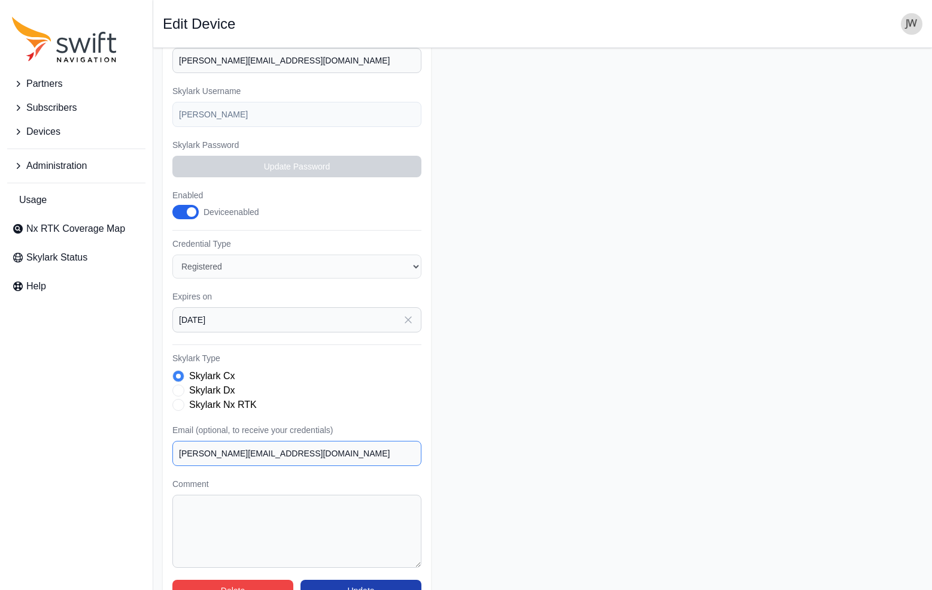
type input "jeff@subsurfacesolutions.com"
click at [364, 579] on button "Update" at bounding box center [360, 590] width 121 height 22
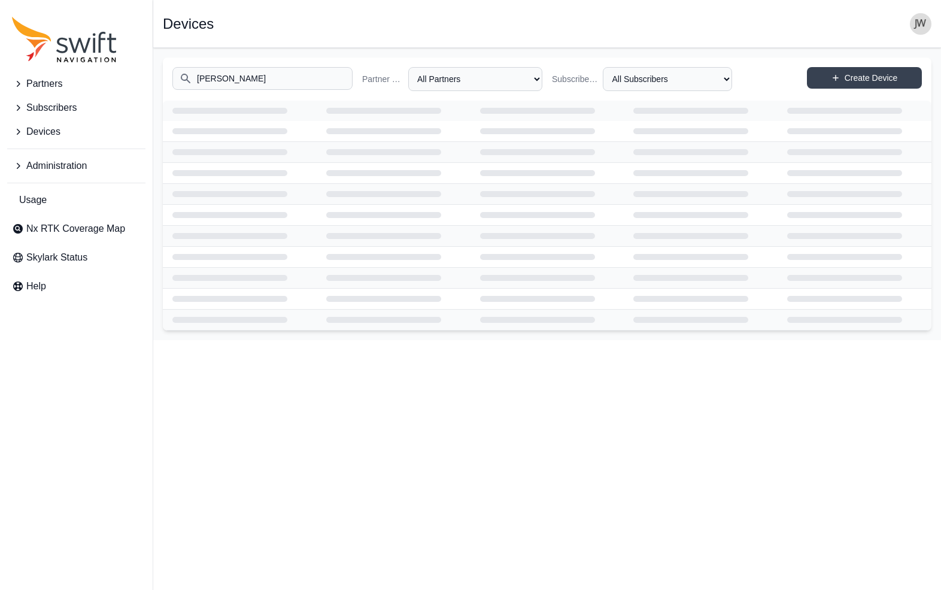
click at [254, 82] on input "jeff_eval" at bounding box center [262, 78] width 180 height 23
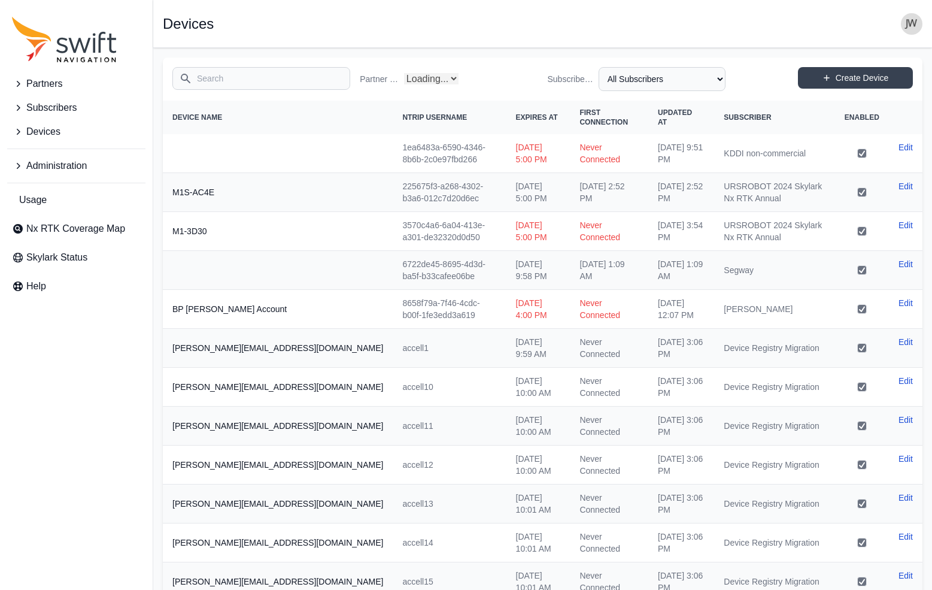
select select "Partner Name"
click at [224, 81] on input "Search" at bounding box center [261, 78] width 178 height 23
type input "[PERSON_NAME]"
